Goal: Check status: Check status

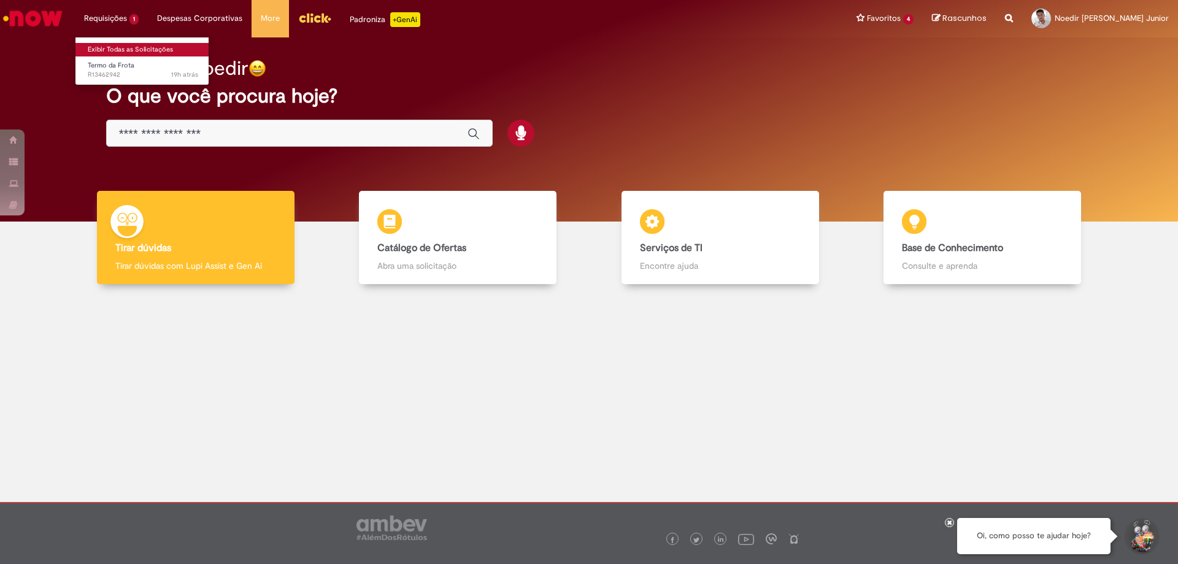
click at [118, 49] on link "Exibir Todas as Solicitações" at bounding box center [142, 50] width 135 height 14
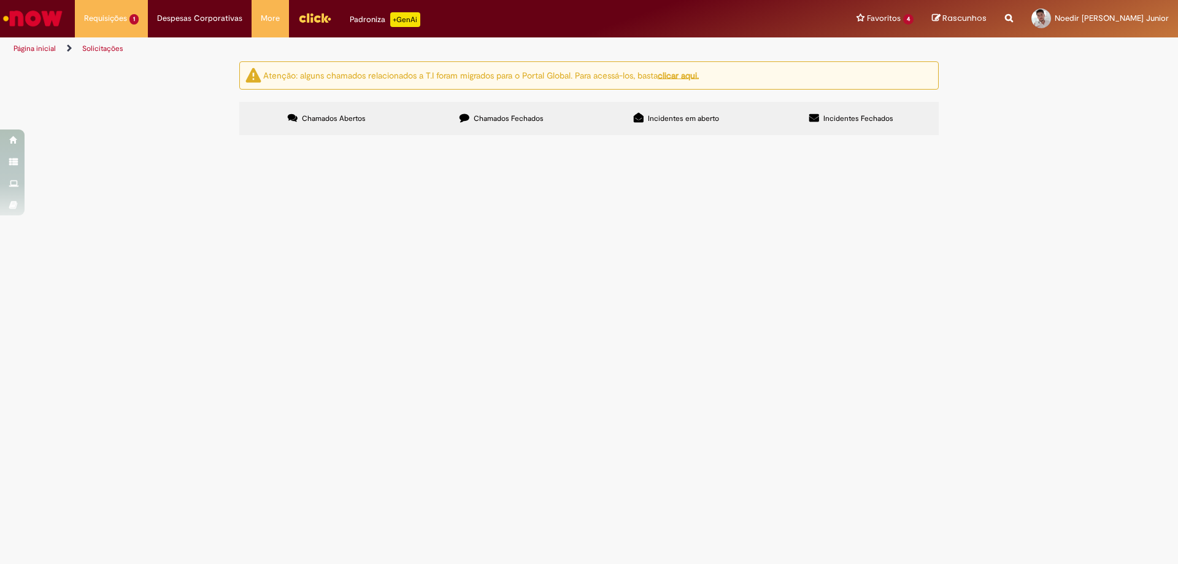
drag, startPoint x: 895, startPoint y: 166, endPoint x: 902, endPoint y: 167, distance: 7.5
click at [0, 0] on button at bounding box center [0, 0] width 0 height 0
click at [0, 0] on span "R13462942" at bounding box center [0, 0] width 0 height 0
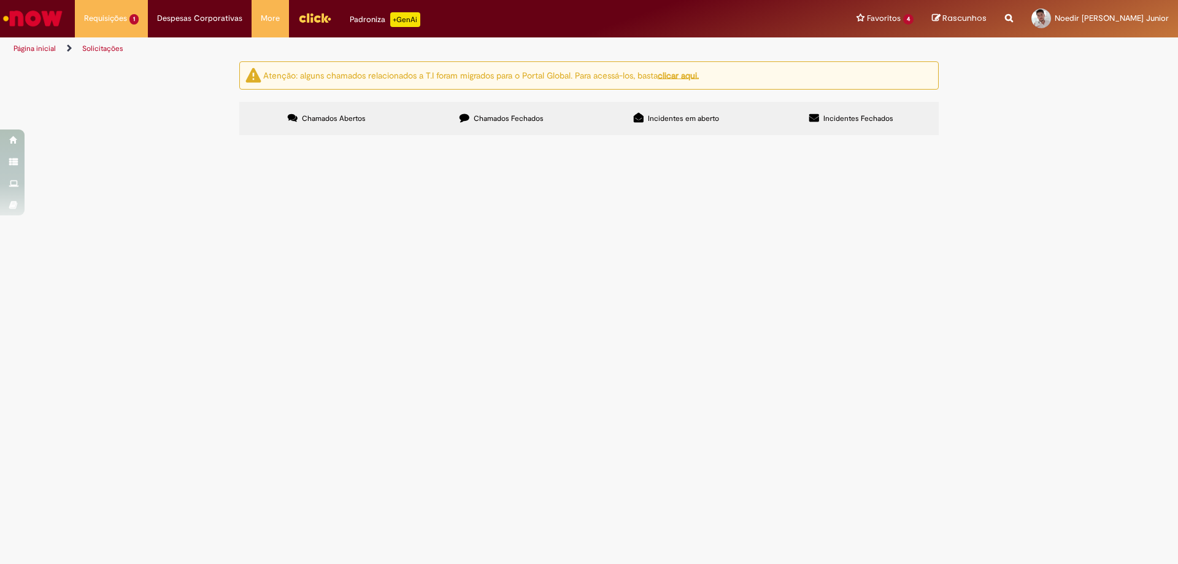
click at [0, 0] on span "R13462942" at bounding box center [0, 0] width 0 height 0
click at [0, 0] on span "Termo da Frota" at bounding box center [0, 0] width 0 height 0
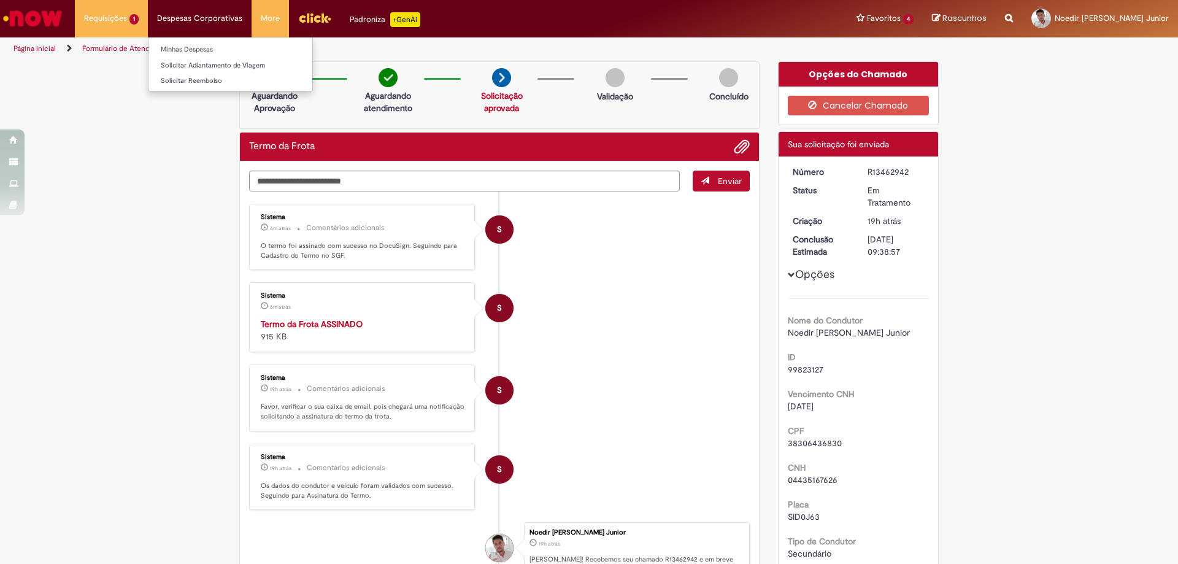
click at [148, 23] on li "Despesas Corporativas Minhas Despesas Solicitar Adiantamento de Viagem Solicita…" at bounding box center [111, 18] width 73 height 37
click at [188, 49] on link "Minhas Despesas" at bounding box center [231, 50] width 164 height 14
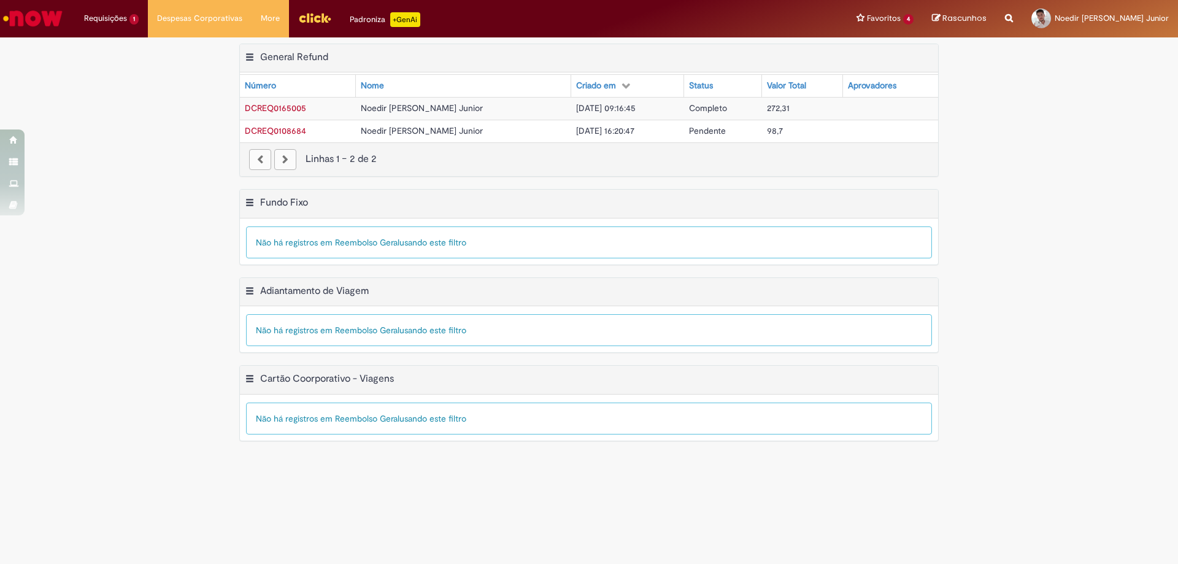
click at [274, 109] on span "DCREQ0165005" at bounding box center [275, 107] width 61 height 11
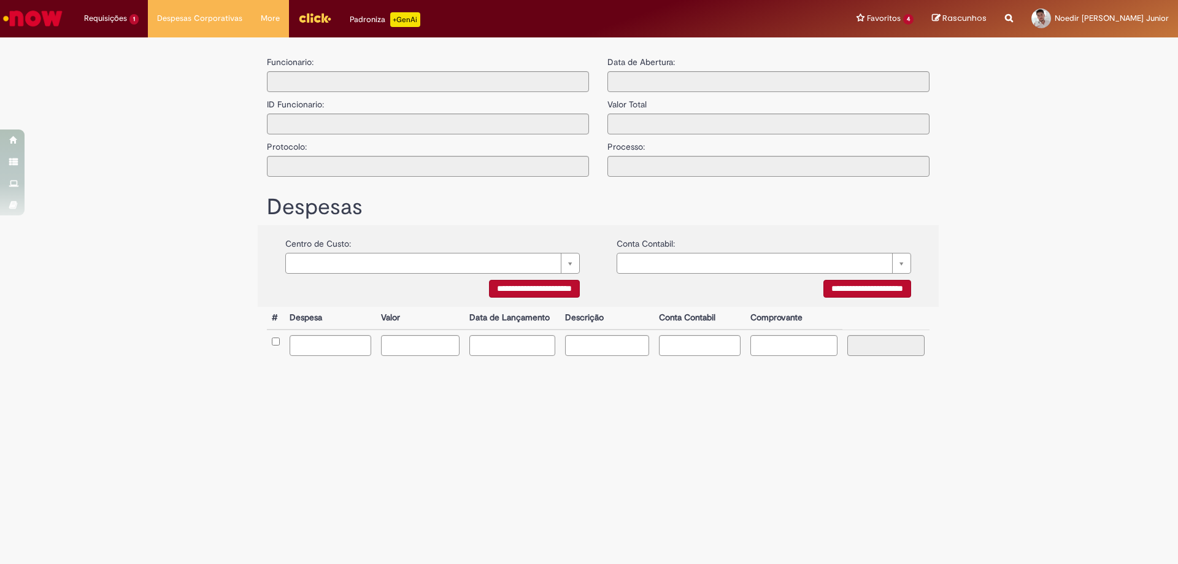
type input "**********"
